Goal: Find specific page/section: Find specific page/section

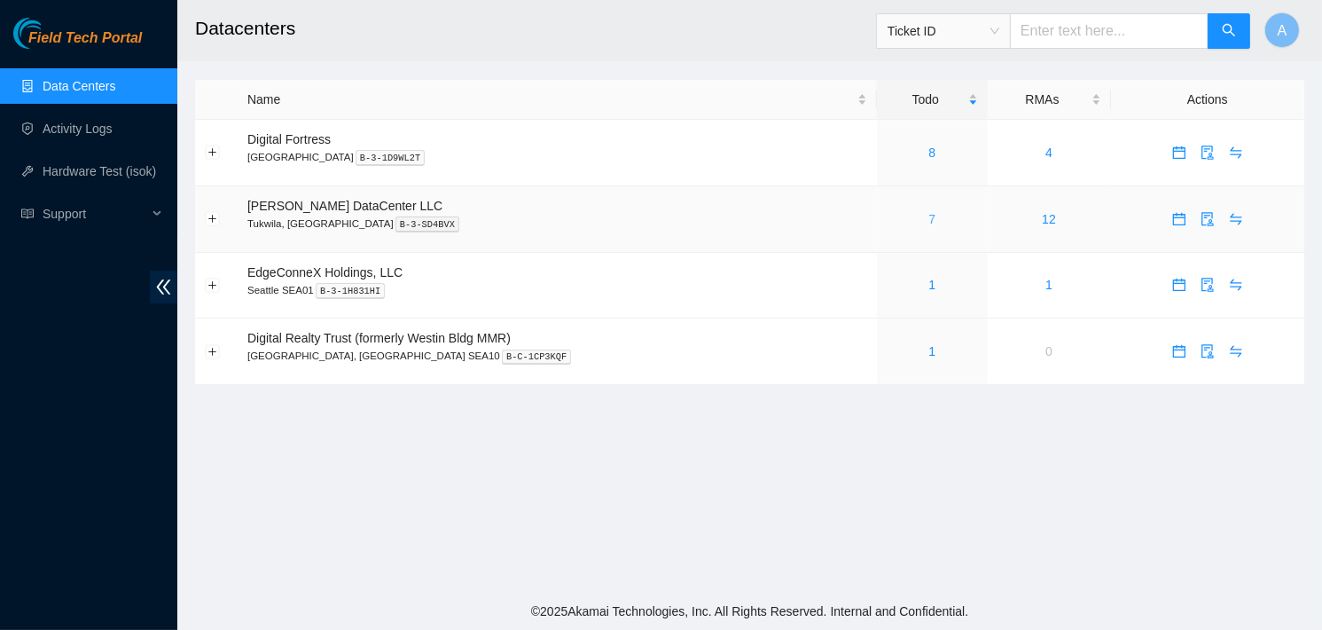
click at [929, 219] on link "7" at bounding box center [932, 219] width 7 height 14
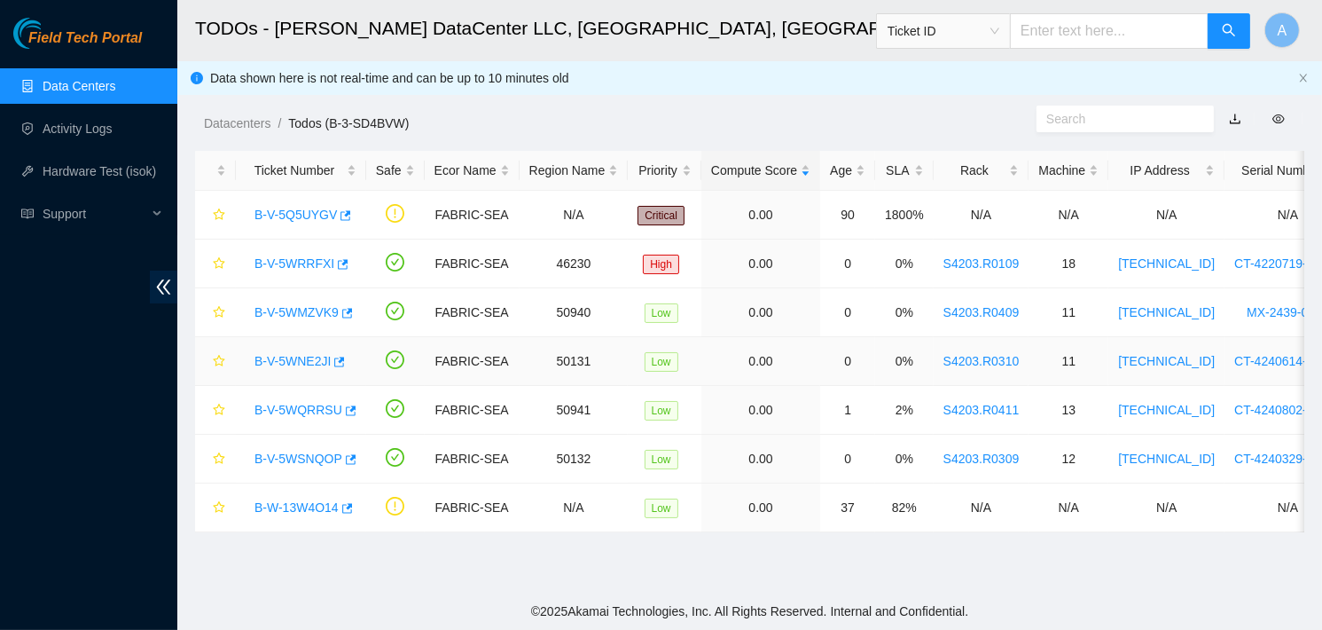
click at [304, 366] on link "B-V-5WNE2JI" at bounding box center [293, 361] width 76 height 14
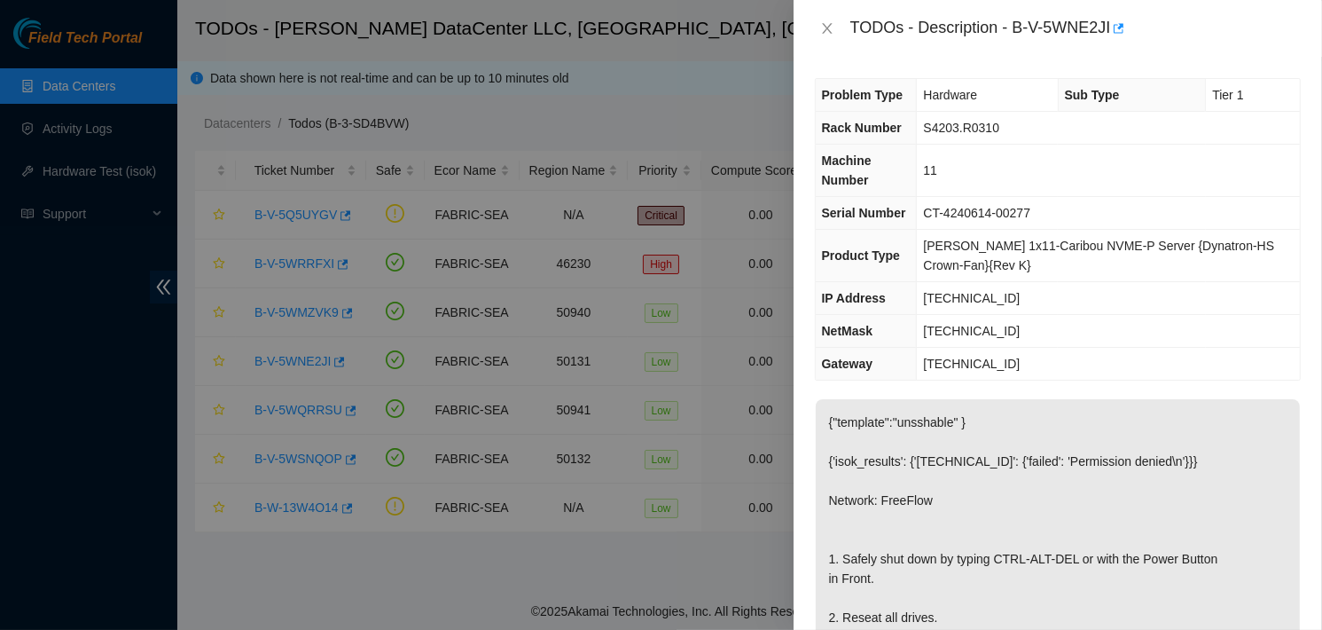
click at [1091, 384] on div "Problem Type Hardware Sub Type Tier 1 Rack Number S4203.R0310 Machine Number 11…" at bounding box center [1058, 343] width 529 height 573
